Goal: Task Accomplishment & Management: Manage account settings

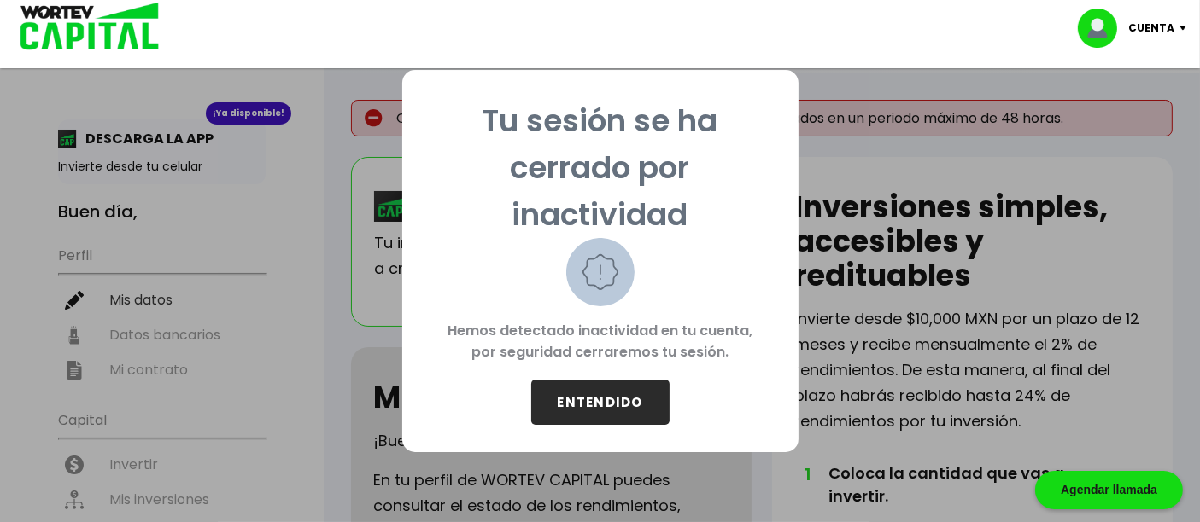
click at [589, 406] on button "ENTENDIDO" at bounding box center [600, 402] width 138 height 45
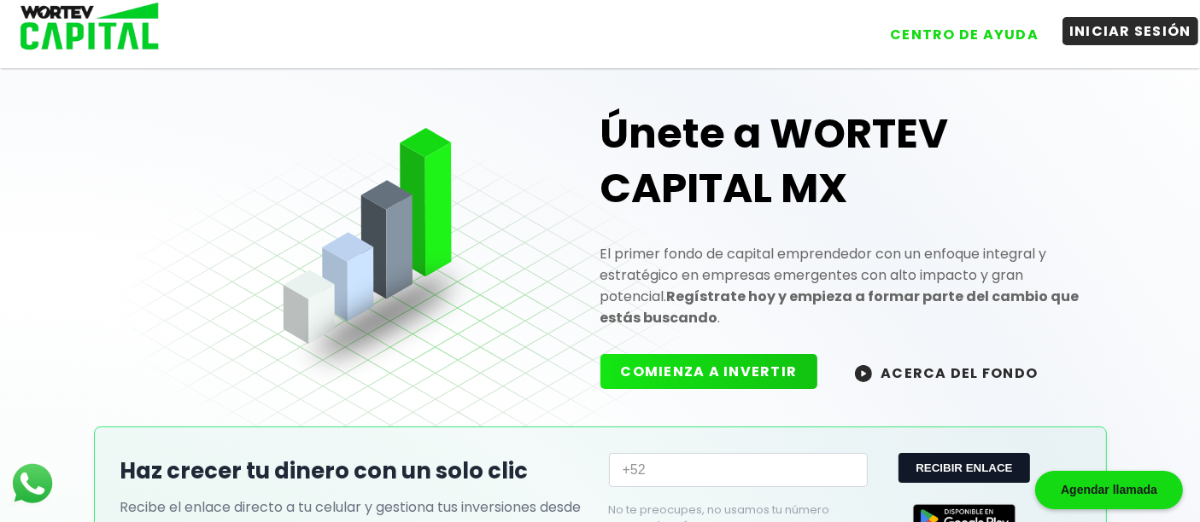
click at [1124, 35] on button "INICIAR SESIÓN" at bounding box center [1130, 31] width 136 height 28
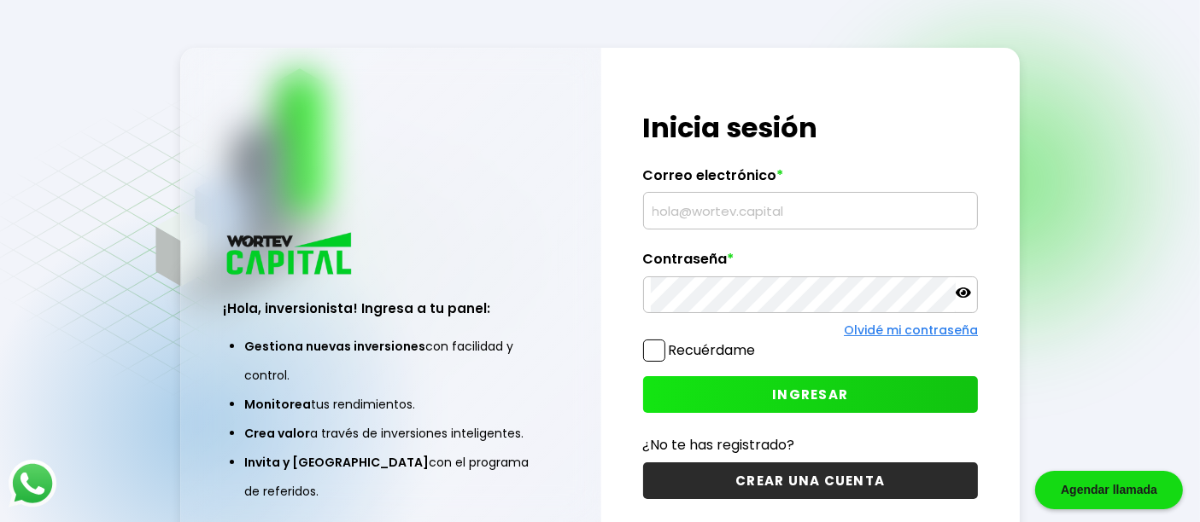
type input "[EMAIL_ADDRESS][DOMAIN_NAME]"
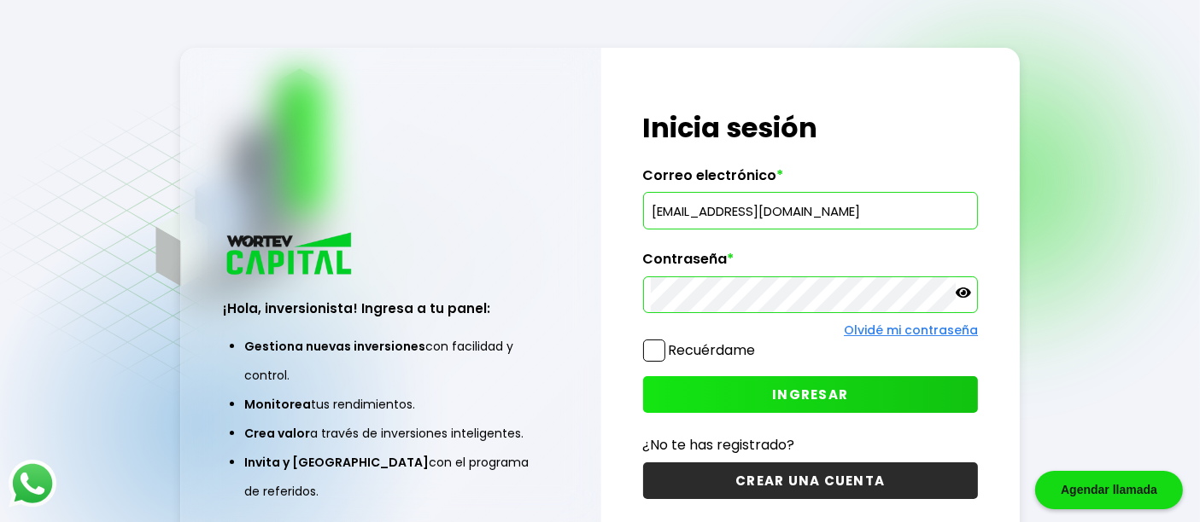
drag, startPoint x: 627, startPoint y: 219, endPoint x: 537, endPoint y: 209, distance: 91.0
click at [537, 209] on div "¡Hola, inversionista! Ingresa a tu panel: Gestiona nuevas inversiones con facil…" at bounding box center [600, 306] width 840 height 516
type input "[EMAIL_ADDRESS][DOMAIN_NAME]"
click at [563, 303] on div "¡Hola, inversionista! Ingresa a tu panel: Gestiona nuevas inversiones con facil…" at bounding box center [600, 306] width 840 height 516
click at [966, 296] on icon at bounding box center [962, 292] width 15 height 15
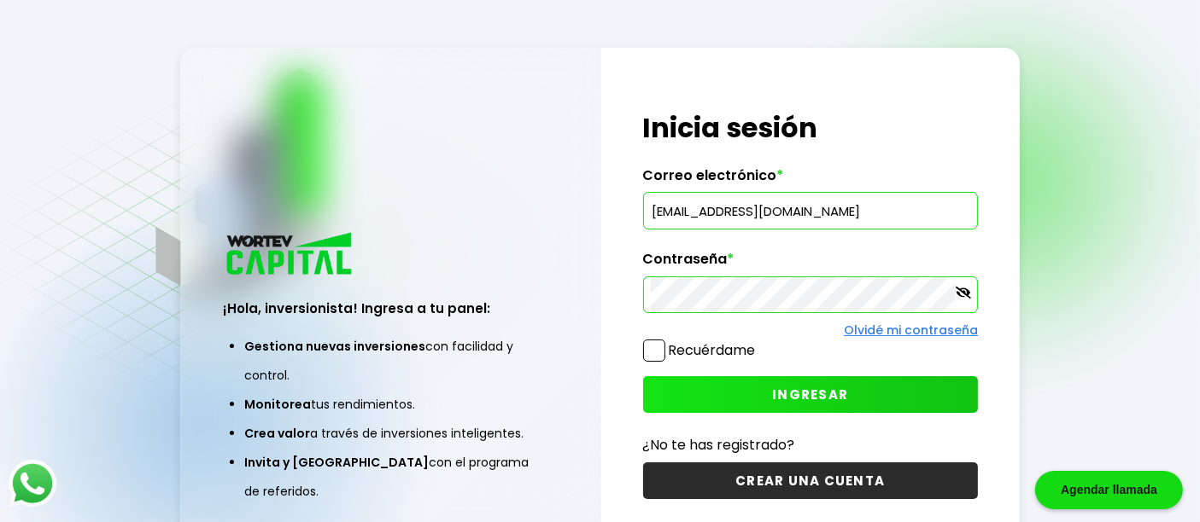
click at [651, 356] on span at bounding box center [654, 351] width 22 height 22
click at [759, 342] on input "Recuérdame" at bounding box center [759, 342] width 0 height 0
click at [789, 390] on span "INGRESAR" at bounding box center [810, 395] width 76 height 18
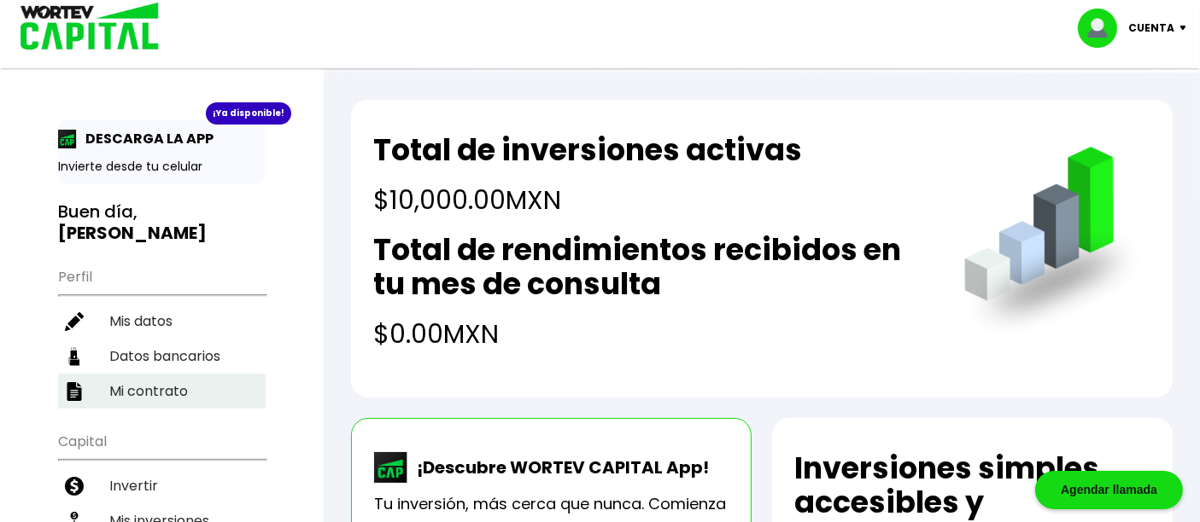
click at [139, 384] on li "Mi contrato" at bounding box center [161, 391] width 207 height 35
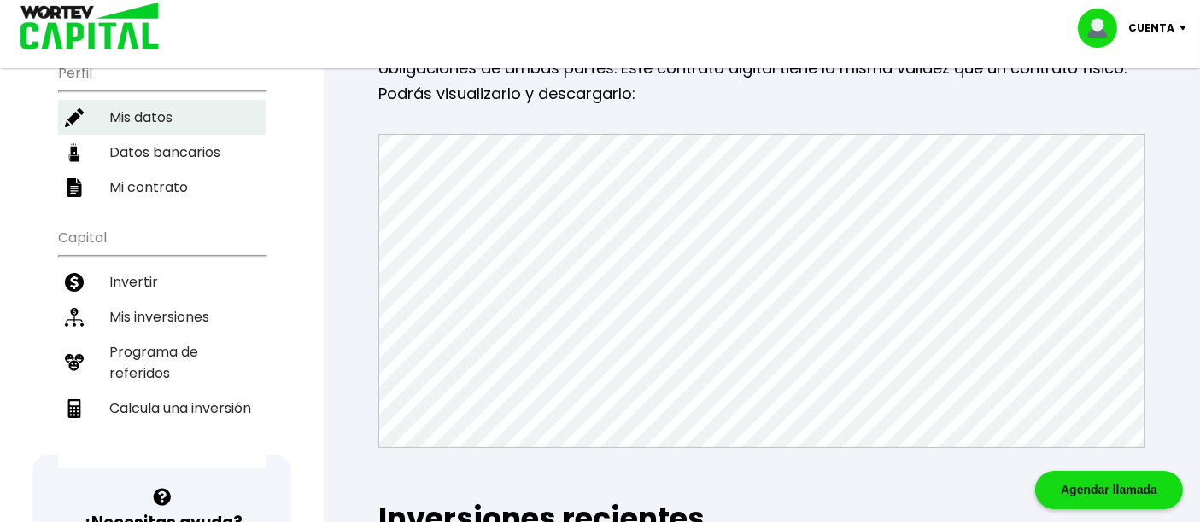
scroll to position [205, 0]
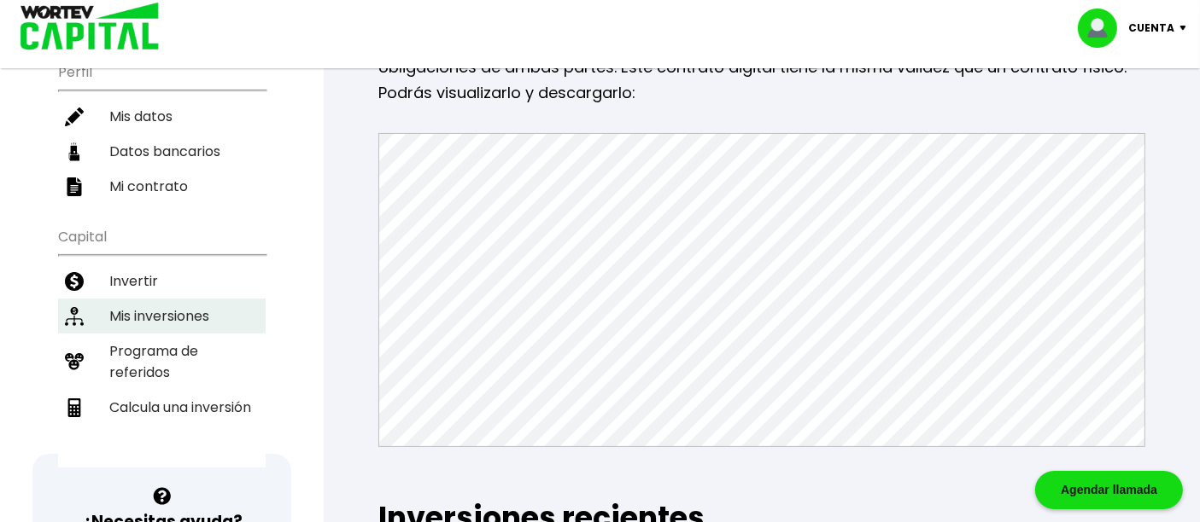
click at [167, 316] on li "Mis inversiones" at bounding box center [161, 316] width 207 height 35
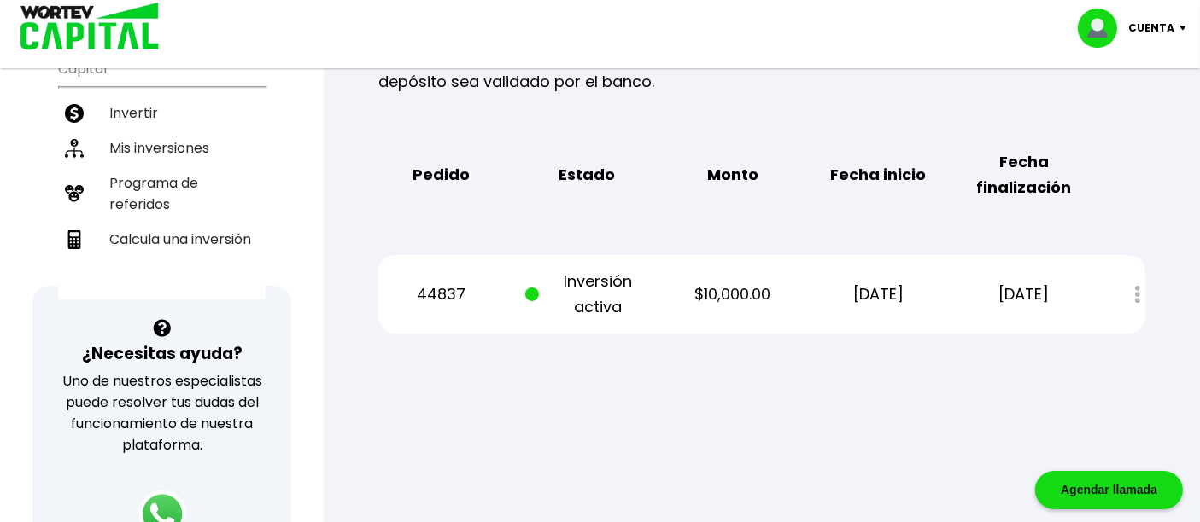
scroll to position [379, 0]
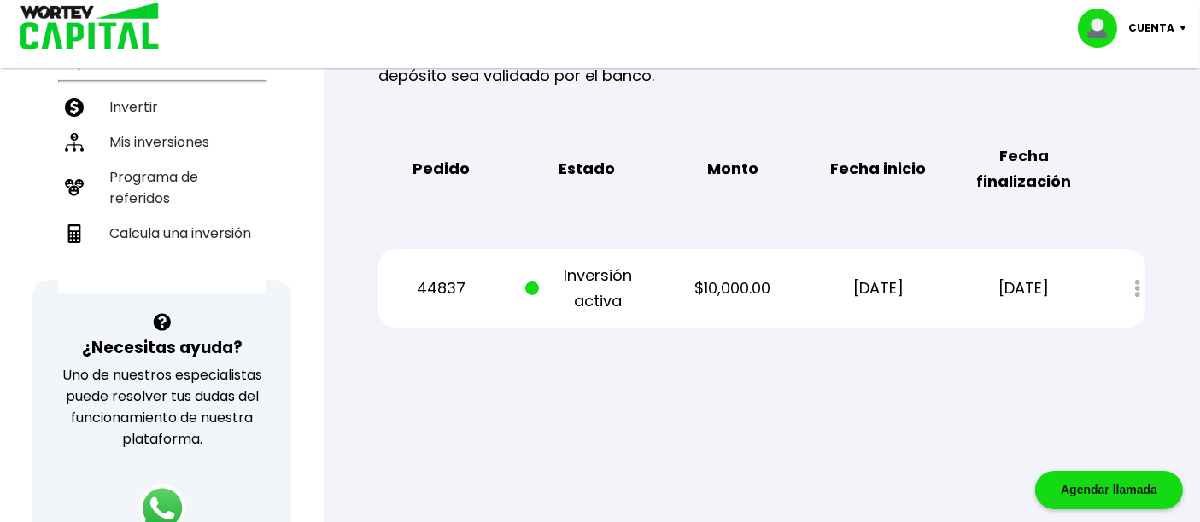
drag, startPoint x: 714, startPoint y: 384, endPoint x: 744, endPoint y: 321, distance: 69.9
click at [714, 384] on div at bounding box center [600, 261] width 1200 height 522
click at [1148, 27] on p "Cuenta" at bounding box center [1152, 28] width 46 height 26
click at [812, 354] on div "Regresar Mis inversiones Como inversionista activo de WORTEV CAPITAL, apoyas el…" at bounding box center [762, 38] width 876 height 689
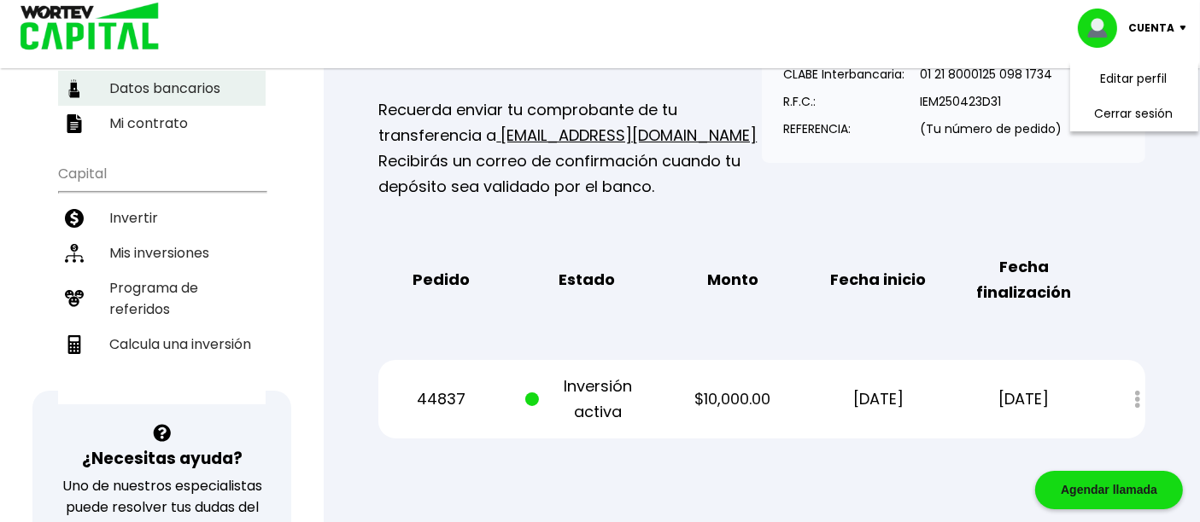
scroll to position [95, 0]
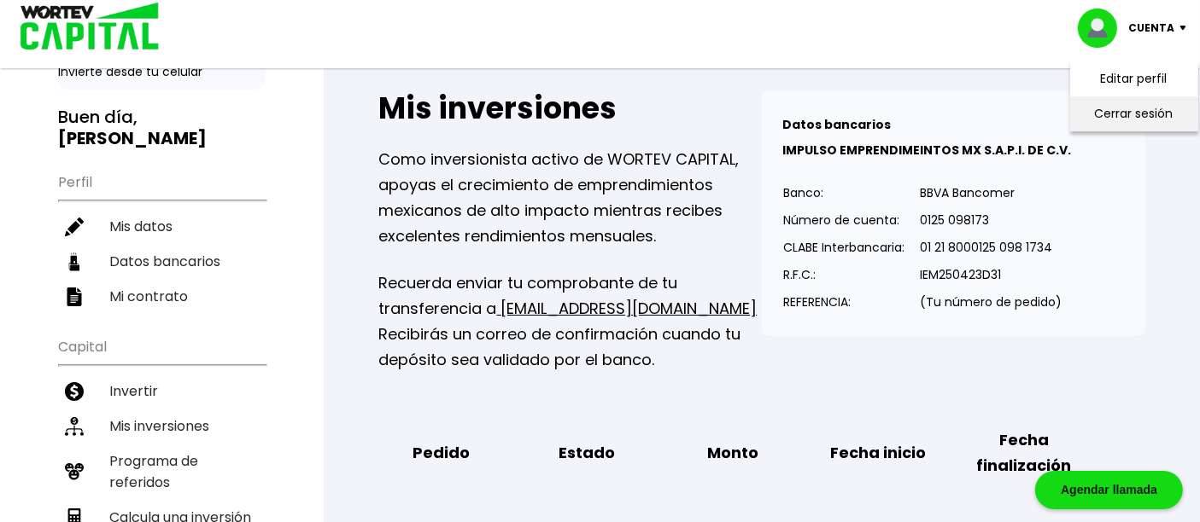
click at [1141, 120] on li "Cerrar sesión" at bounding box center [1133, 113] width 137 height 35
